Goal: Transaction & Acquisition: Purchase product/service

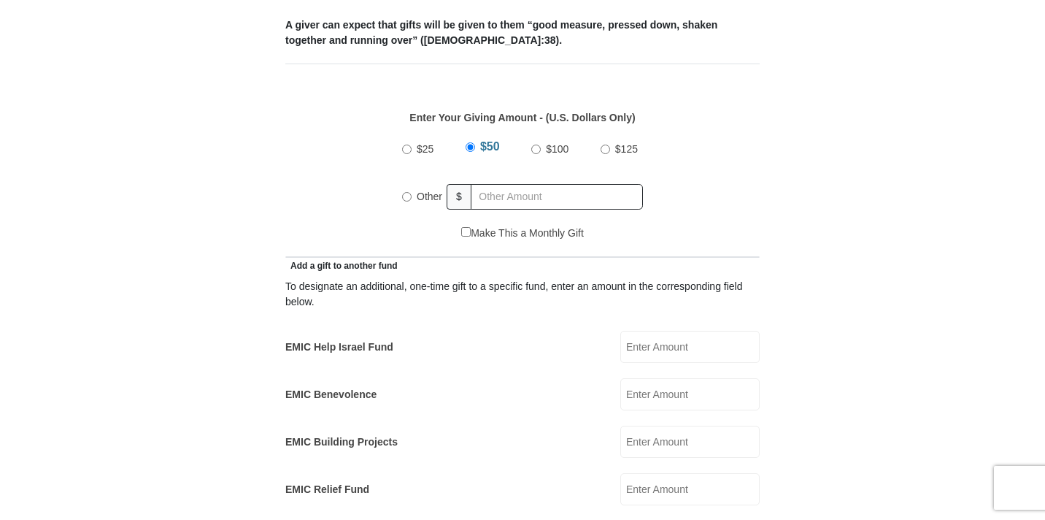
scroll to position [623, 0]
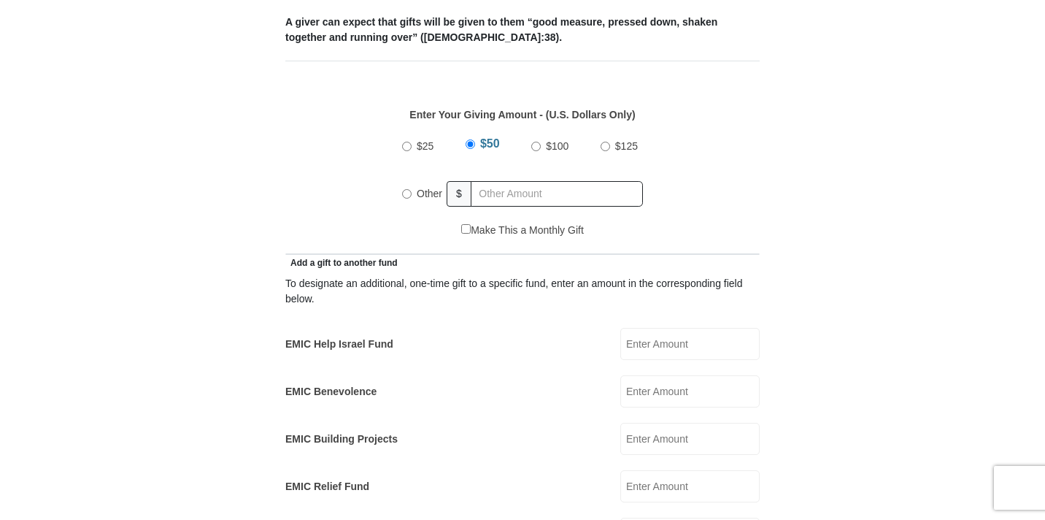
click at [405, 189] on input "Other" at bounding box center [406, 193] width 9 height 9
radio input "true"
click at [666, 328] on input "EMIC Help Israel Fund" at bounding box center [690, 344] width 139 height 32
type input "100.00"
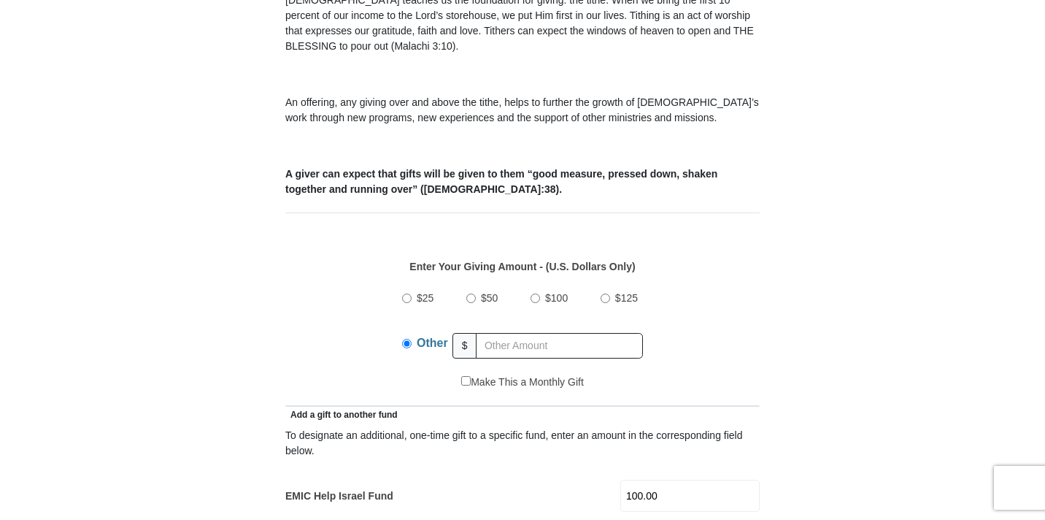
scroll to position [463, 0]
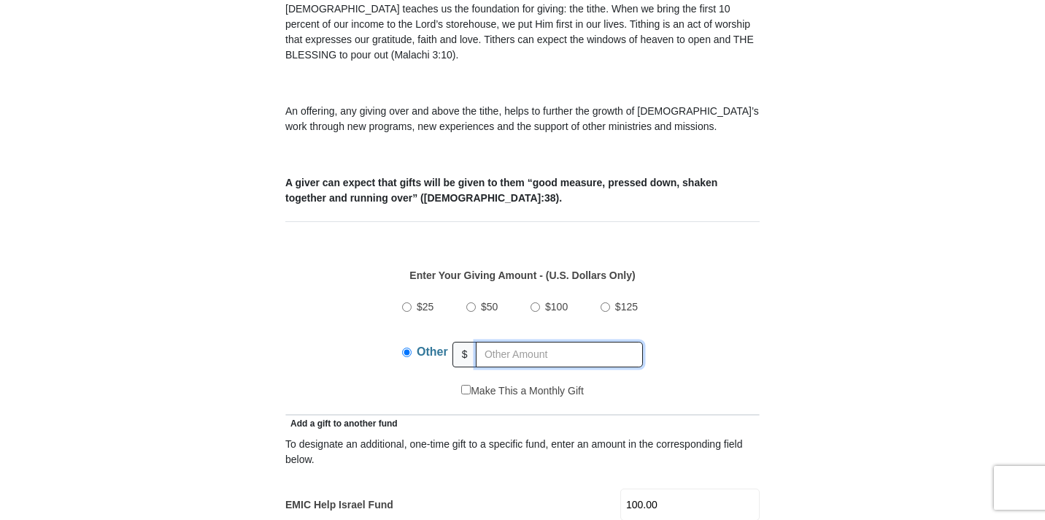
click at [491, 342] on input "text" at bounding box center [559, 355] width 167 height 26
type input "235"
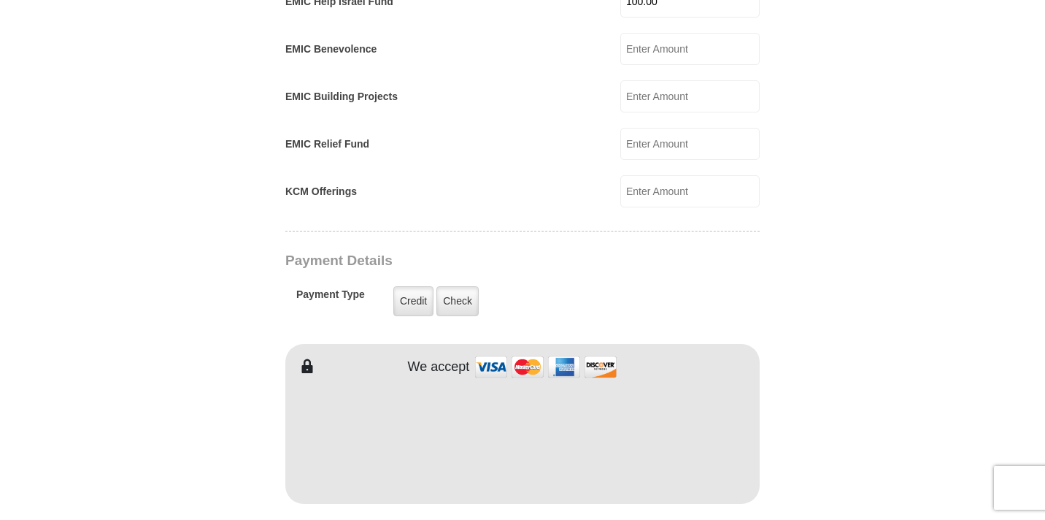
scroll to position [968, 0]
type input "[PERSON_NAME]"
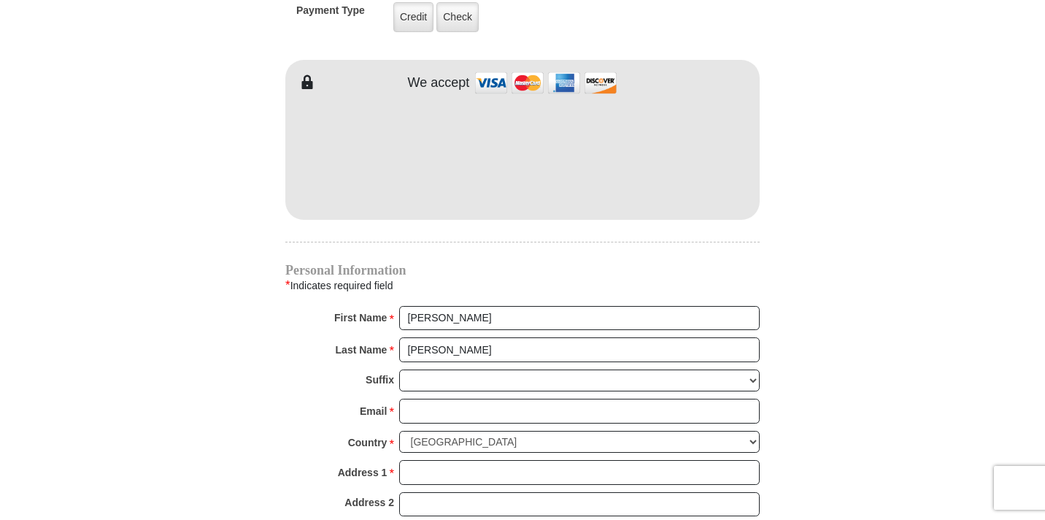
scroll to position [1258, 0]
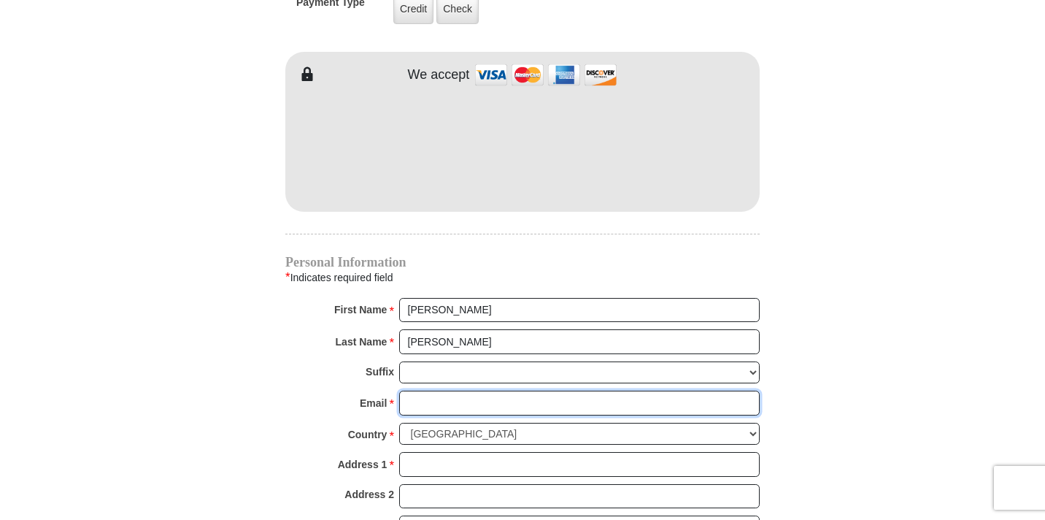
click at [426, 391] on input "Email *" at bounding box center [579, 403] width 361 height 25
type input "[EMAIL_ADDRESS][DOMAIN_NAME]"
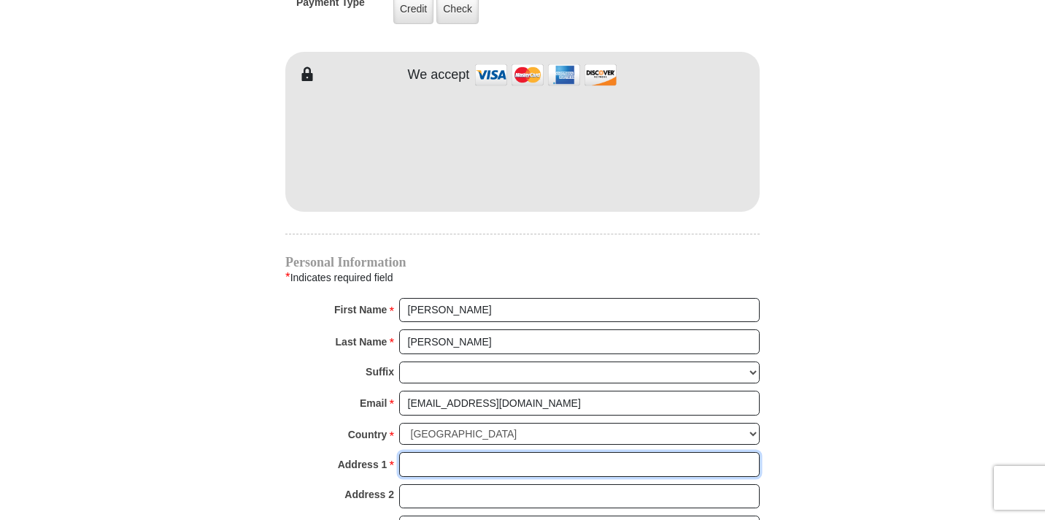
type input "[STREET_ADDRESS]"
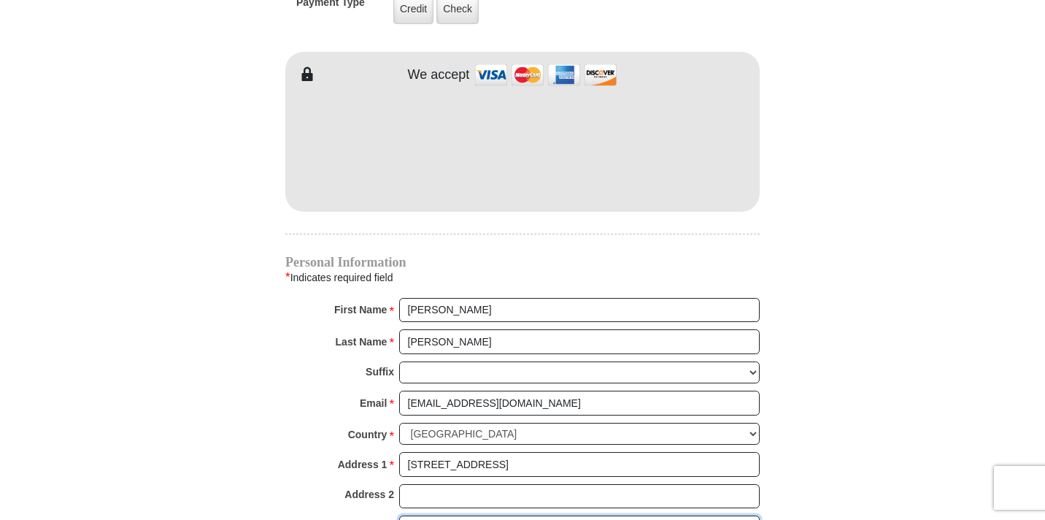
type input "[PERSON_NAME]"
select select "AL"
type input "36117"
type input "3348687405"
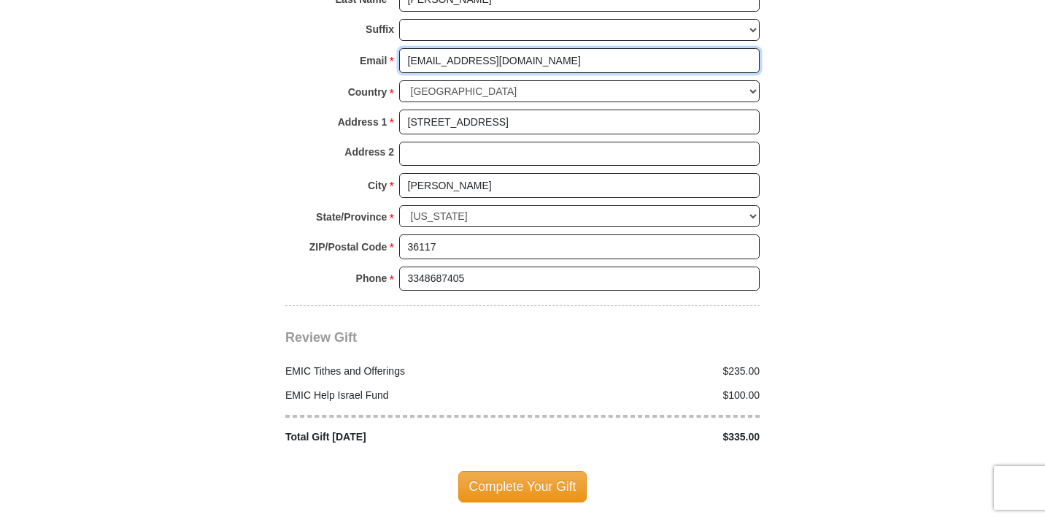
scroll to position [1601, 0]
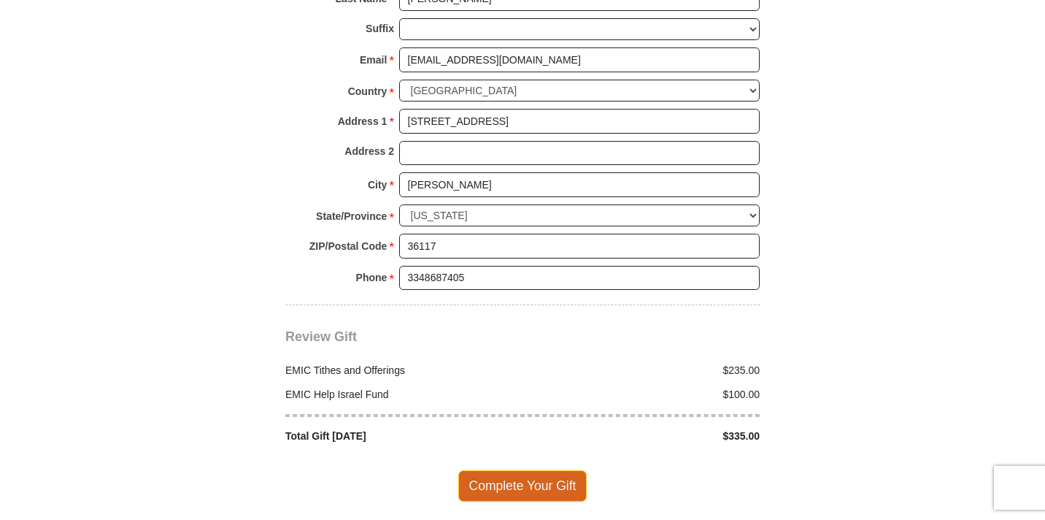
click at [542, 473] on span "Complete Your Gift" at bounding box center [522, 485] width 129 height 31
